Goal: Task Accomplishment & Management: Use online tool/utility

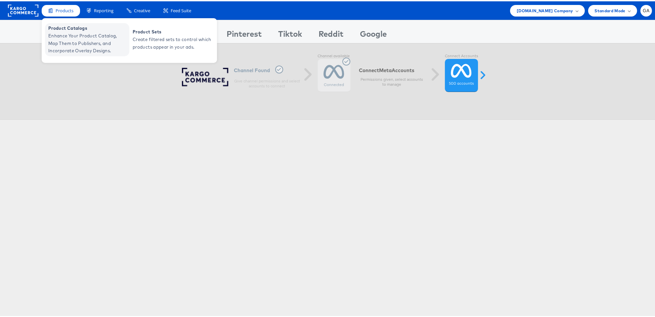
click at [71, 31] on span "Enhance Your Product Catalog, Map Them to Publishers, and Incorporate Overlay D…" at bounding box center [87, 42] width 79 height 23
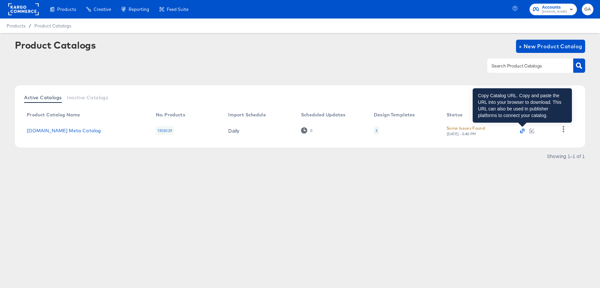
click at [523, 130] on icon "button" at bounding box center [522, 131] width 5 height 5
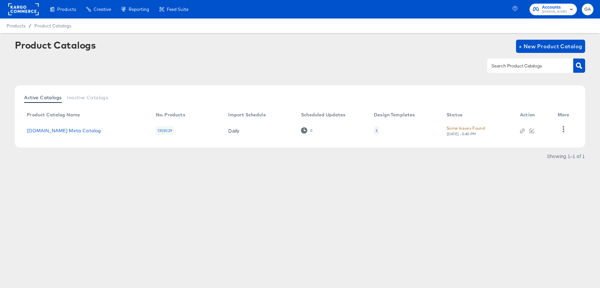
click at [295, 194] on div "Product Catalogs + New Product Catalog Active Catalogs Inactive Catalogs Produc…" at bounding box center [300, 115] width 600 height 165
click at [60, 129] on link "[DOMAIN_NAME] Meta Catalog" at bounding box center [64, 130] width 74 height 5
click at [565, 130] on icon "button" at bounding box center [564, 129] width 6 height 6
click at [536, 129] on div "HUD Checks (Internal)" at bounding box center [536, 128] width 66 height 11
click at [55, 128] on link "[DOMAIN_NAME] Meta Catalog" at bounding box center [64, 130] width 74 height 5
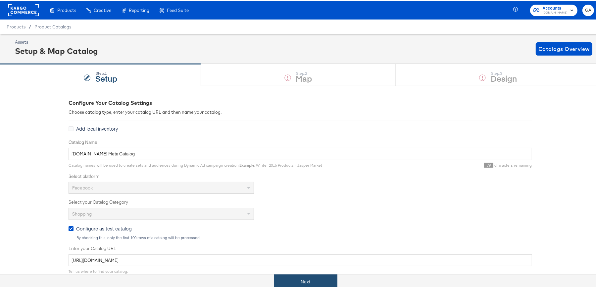
click at [311, 284] on button "Next" at bounding box center [305, 281] width 63 height 15
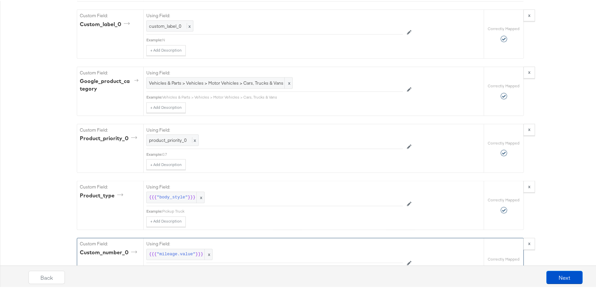
scroll to position [1168, 0]
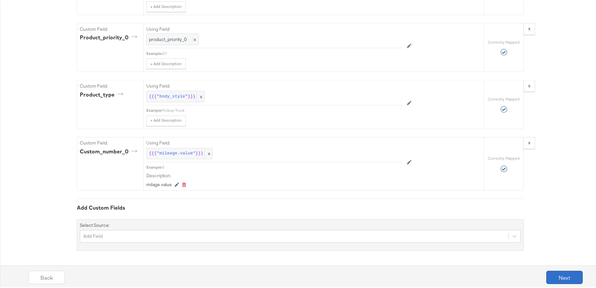
click at [560, 277] on button "Next" at bounding box center [564, 276] width 36 height 13
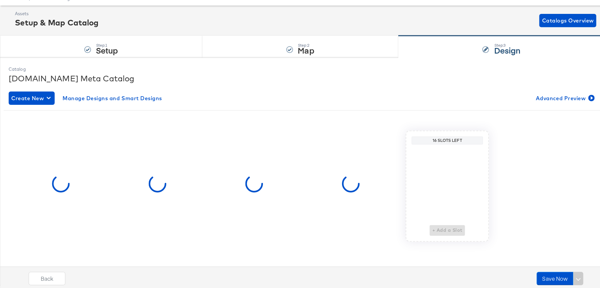
scroll to position [0, 0]
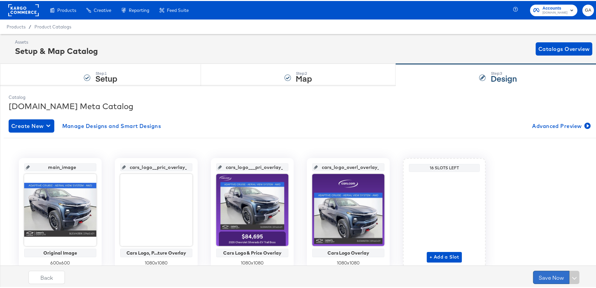
click at [554, 275] on button "Save Now" at bounding box center [551, 276] width 36 height 13
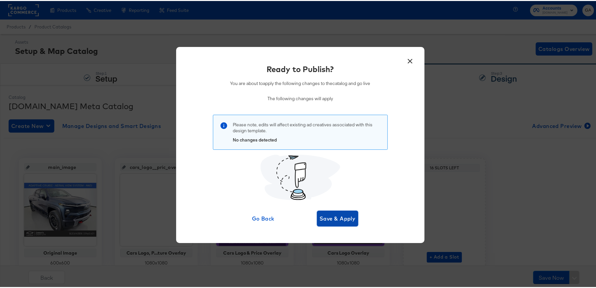
click at [346, 216] on span "Save & Apply" at bounding box center [337, 217] width 36 height 9
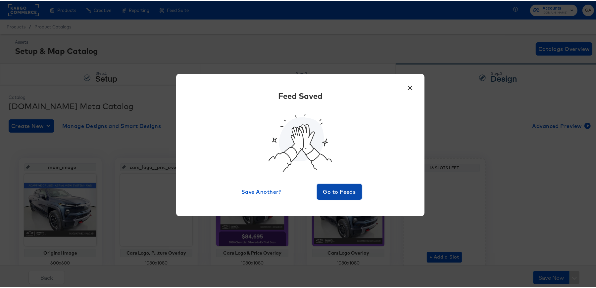
click at [339, 187] on span "Go to Feeds" at bounding box center [339, 190] width 40 height 9
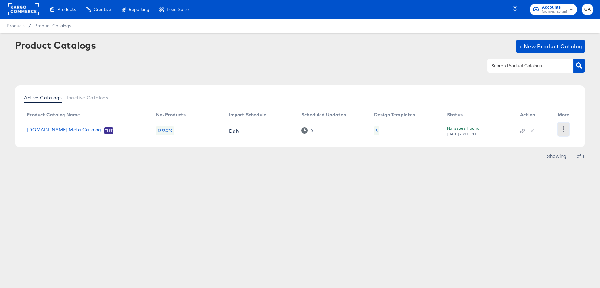
click at [565, 128] on icon "button" at bounding box center [564, 129] width 6 height 6
click at [556, 131] on div "HUD Checks (Internal)" at bounding box center [536, 128] width 66 height 11
